Goal: Transaction & Acquisition: Purchase product/service

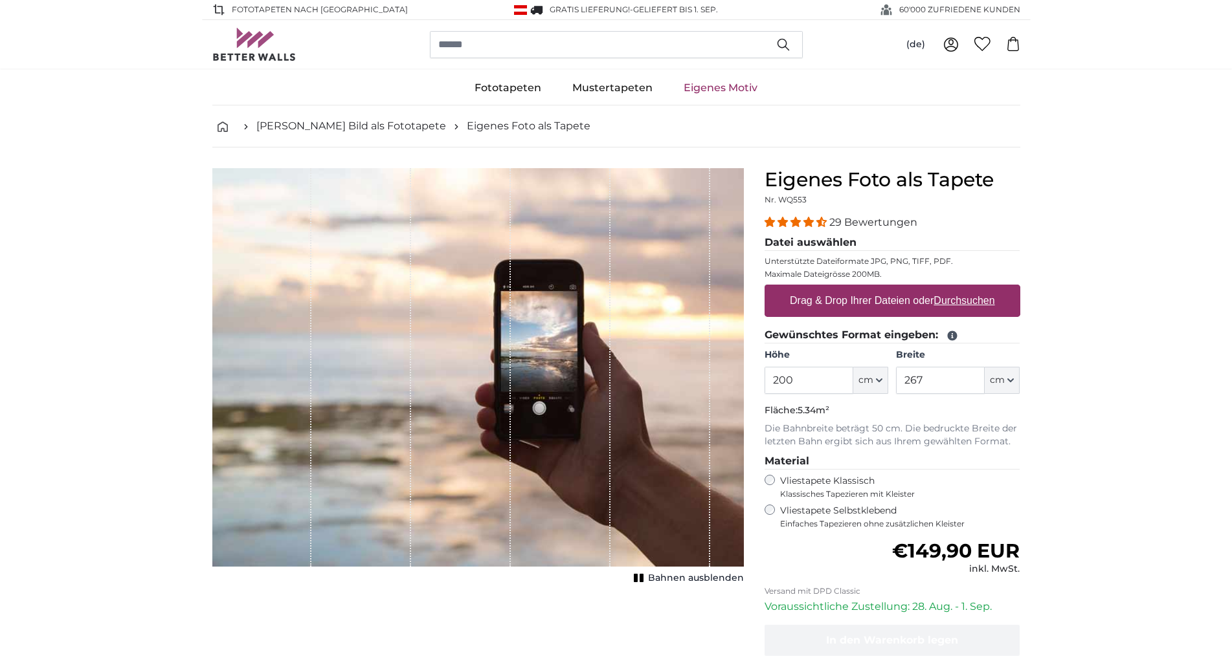
drag, startPoint x: 806, startPoint y: 380, endPoint x: 758, endPoint y: 387, distance: 49.1
click at [764, 387] on input "200" at bounding box center [808, 380] width 89 height 27
type input "320"
drag, startPoint x: 934, startPoint y: 384, endPoint x: 889, endPoint y: 387, distance: 46.0
click at [896, 387] on input "267" at bounding box center [940, 380] width 89 height 27
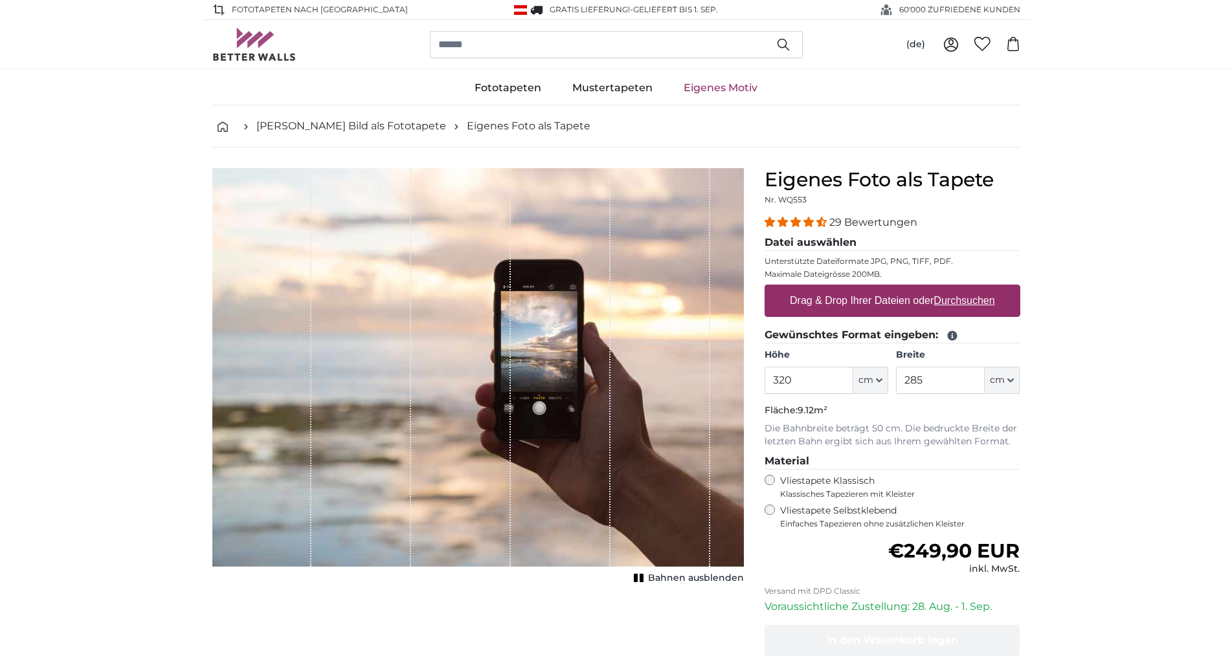
click at [881, 445] on p "Die Bahnbreite beträgt 50 cm. Die bedruckte Breite der letzten Bahn ergibt sich…" at bounding box center [892, 436] width 256 height 26
drag, startPoint x: 808, startPoint y: 375, endPoint x: 777, endPoint y: 379, distance: 30.7
click at [777, 379] on input "320" at bounding box center [808, 380] width 89 height 27
click at [931, 377] on input "285" at bounding box center [940, 380] width 89 height 27
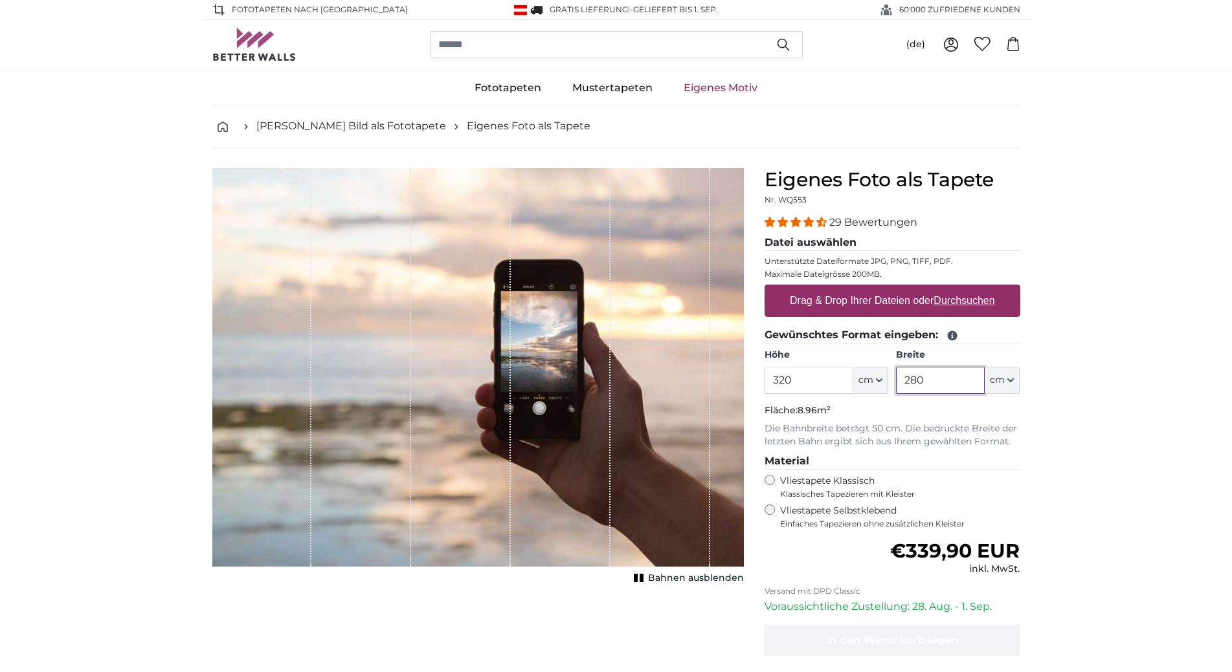
type input "280"
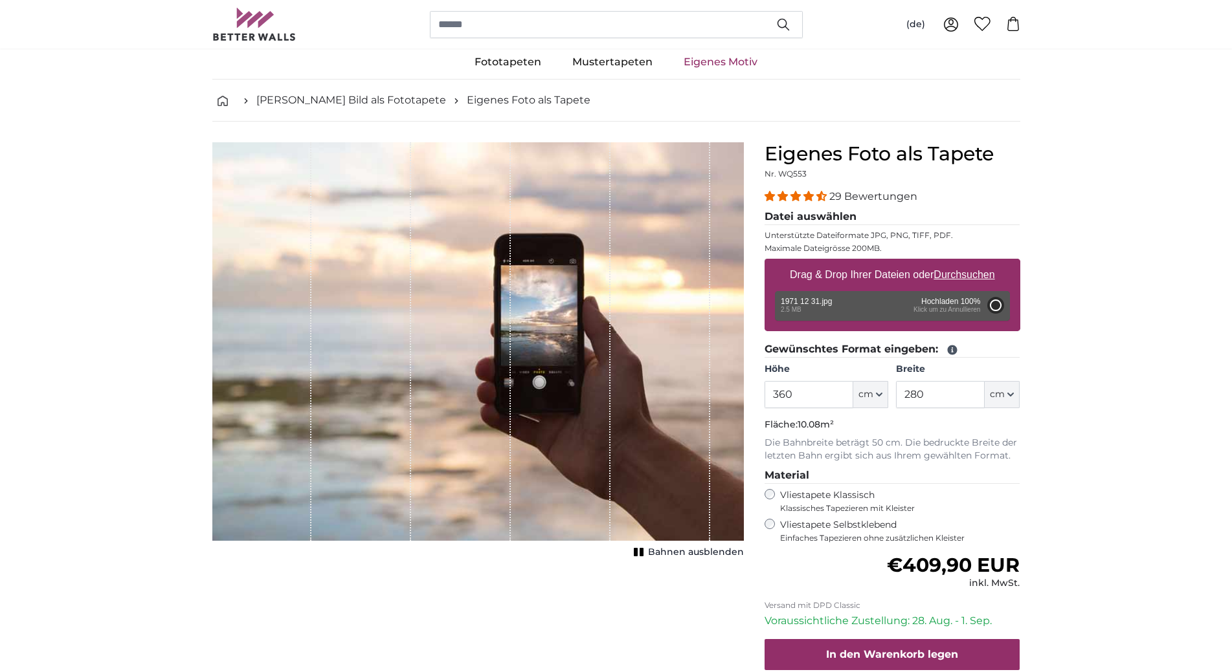
type input "200"
type input "136"
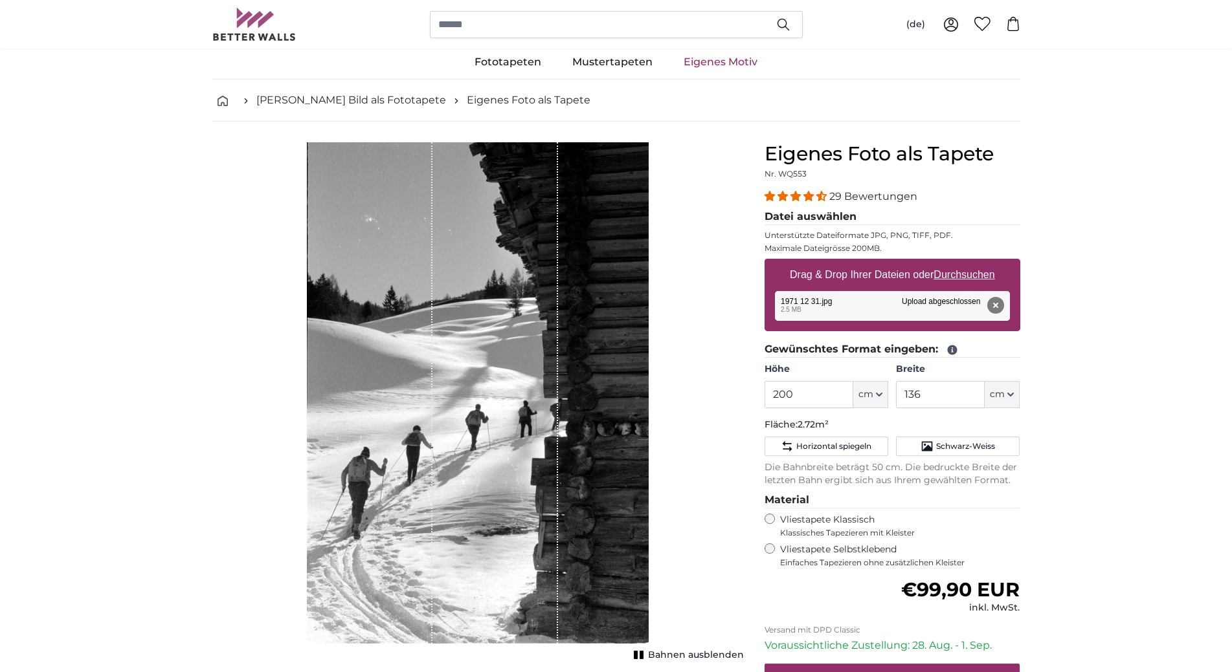
scroll to position [92, 0]
